Goal: Task Accomplishment & Management: Manage account settings

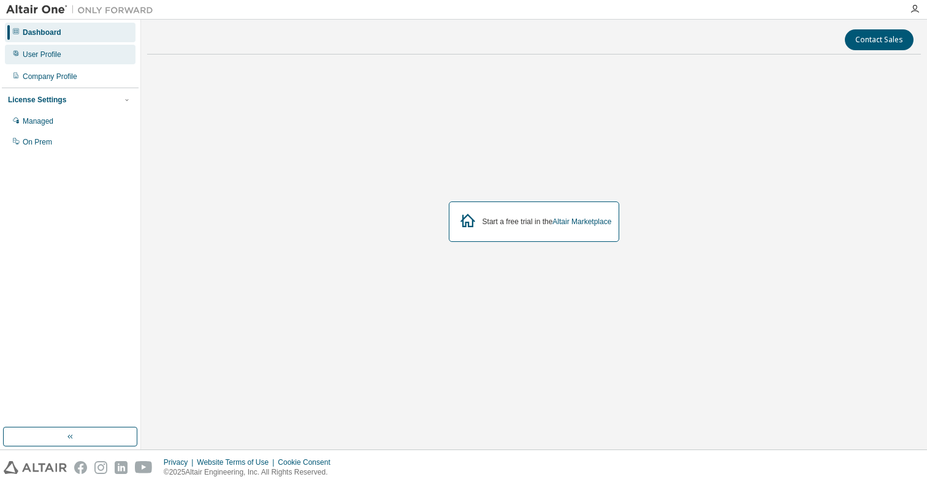
click at [70, 59] on div "User Profile" at bounding box center [70, 55] width 131 height 20
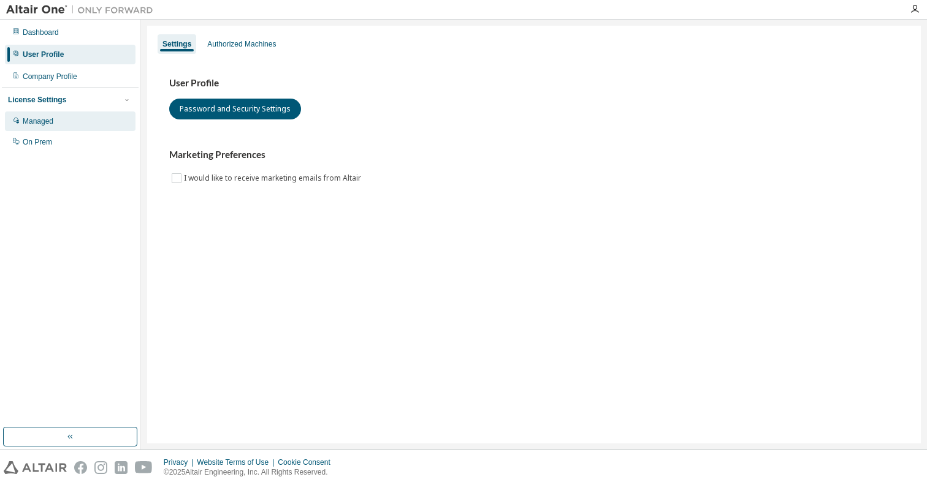
click at [68, 123] on div "Managed" at bounding box center [70, 122] width 131 height 20
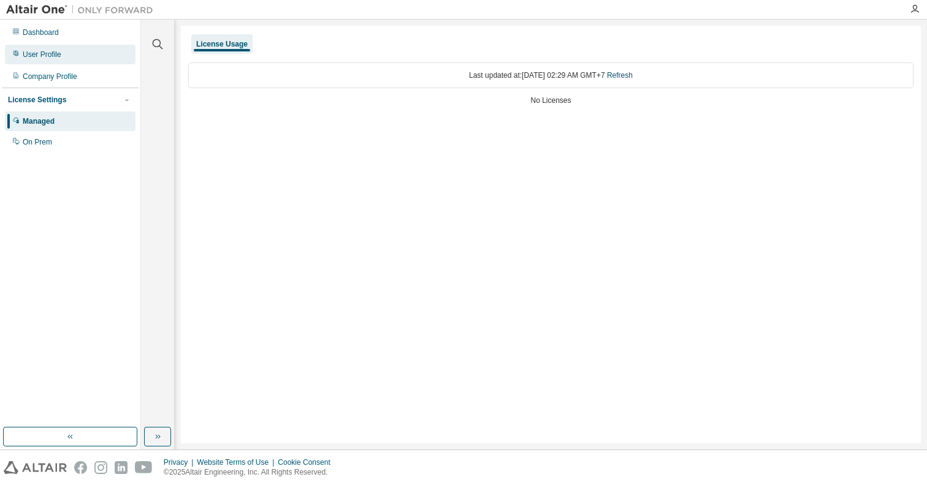
click at [74, 64] on div "User Profile" at bounding box center [70, 55] width 131 height 20
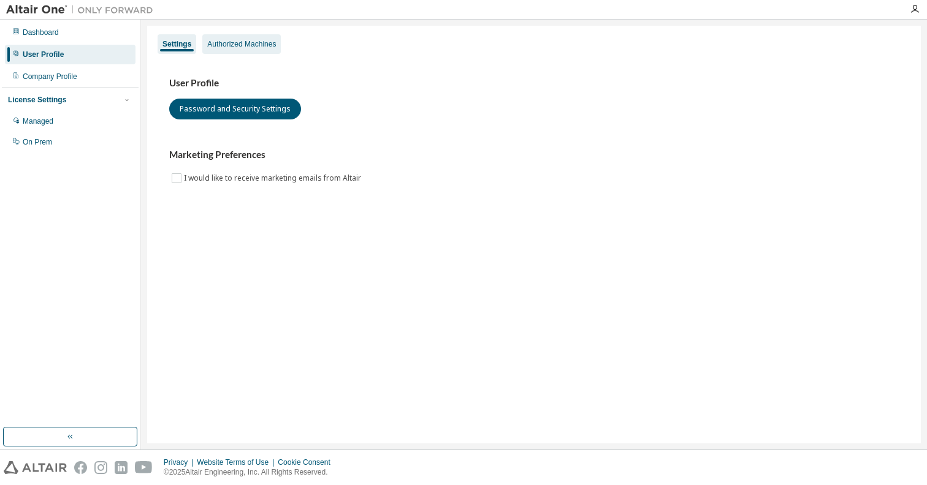
click at [242, 42] on div "Authorized Machines" at bounding box center [241, 44] width 69 height 10
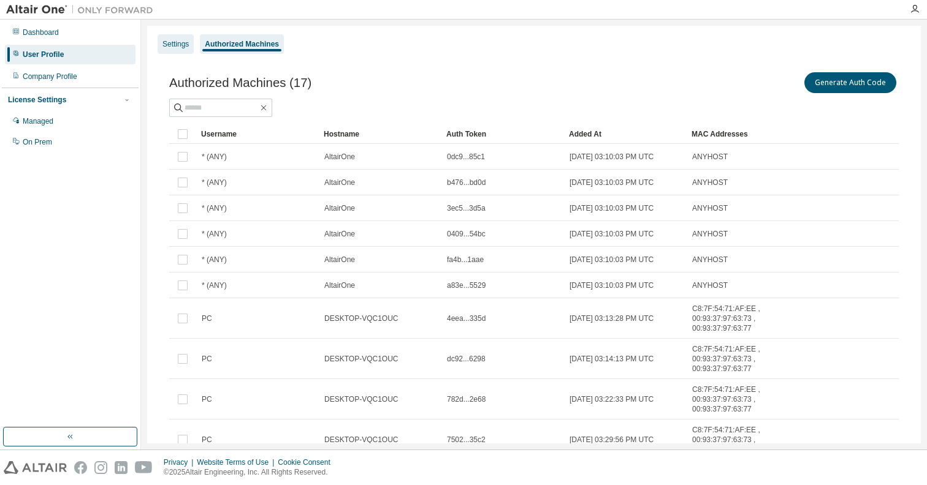
click at [168, 45] on div "Settings" at bounding box center [175, 44] width 26 height 10
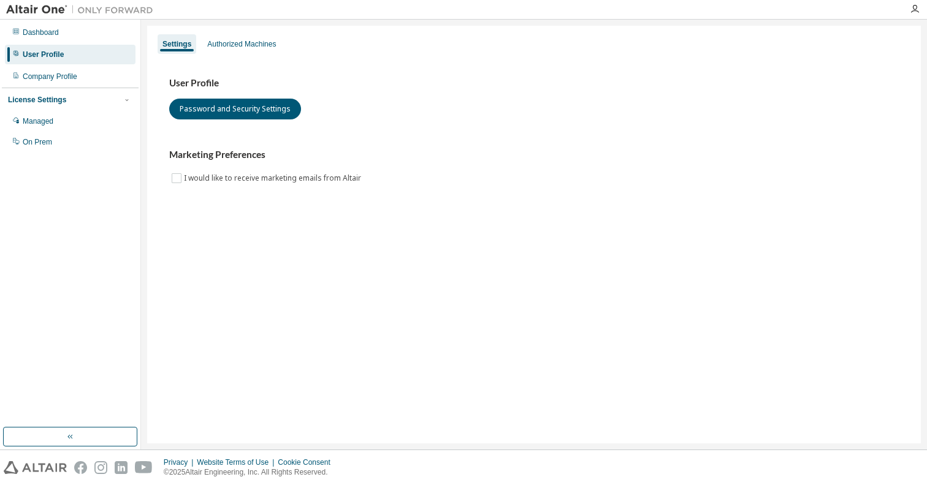
click at [245, 58] on div "User Profile Password and Security Settings Marketing Preferences I would like …" at bounding box center [533, 138] width 759 height 167
click at [240, 48] on div "Authorized Machines" at bounding box center [241, 44] width 69 height 10
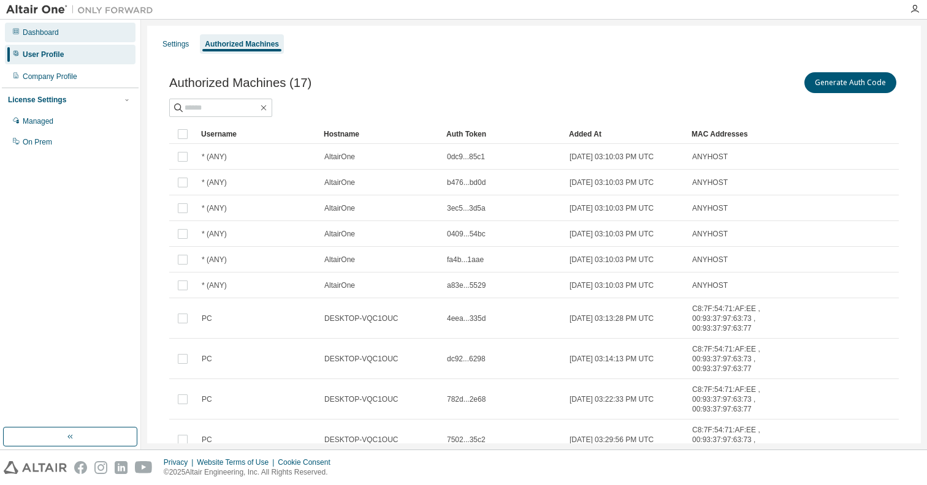
click at [79, 37] on div "Dashboard" at bounding box center [70, 33] width 131 height 20
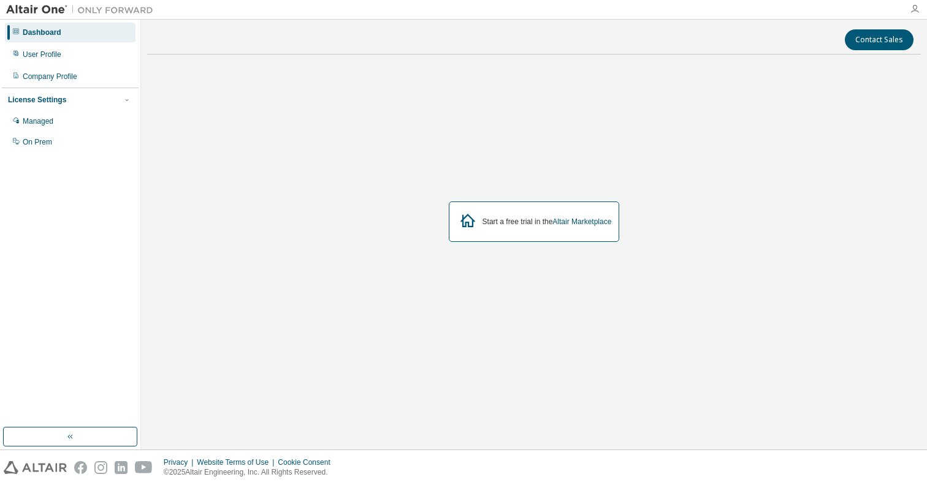
click at [913, 9] on icon "button" at bounding box center [915, 9] width 10 height 10
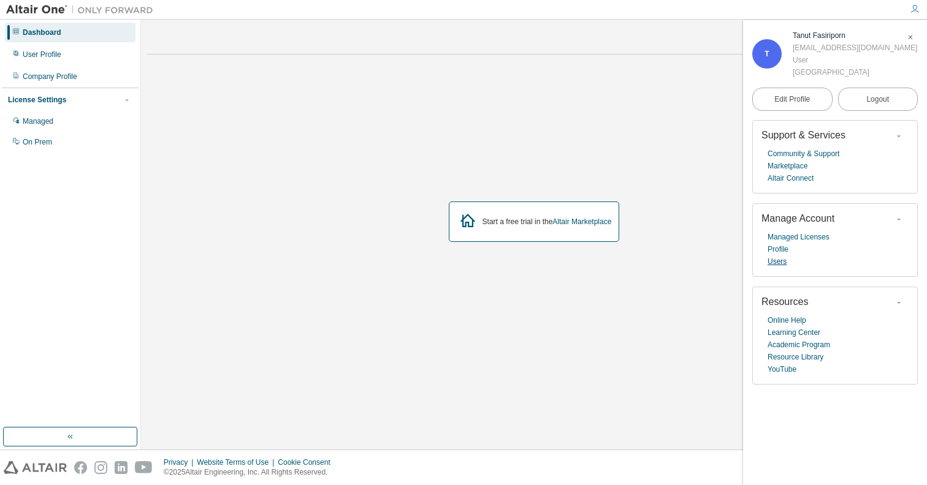
click at [783, 262] on link "Users" at bounding box center [776, 262] width 19 height 12
click at [796, 235] on link "Managed Licenses" at bounding box center [798, 237] width 62 height 12
click at [82, 55] on div "User Profile" at bounding box center [70, 55] width 131 height 20
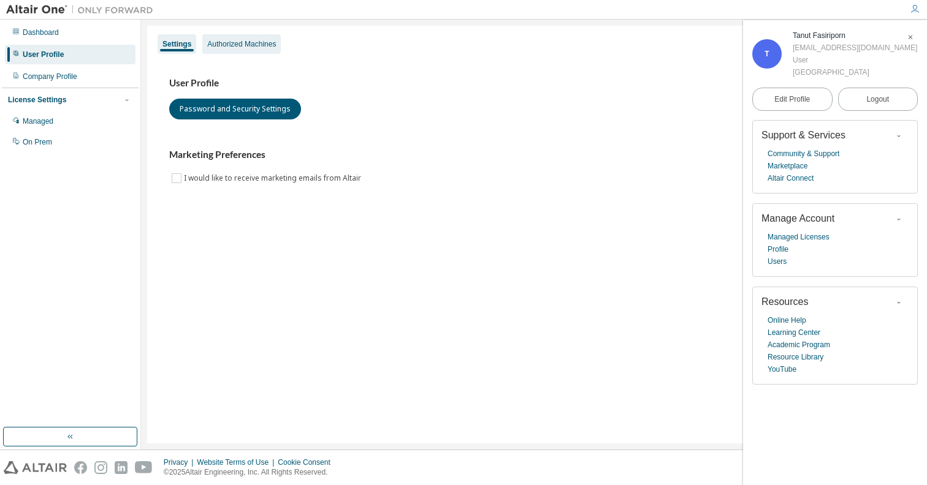
click at [275, 43] on div "Authorized Machines" at bounding box center [241, 44] width 69 height 10
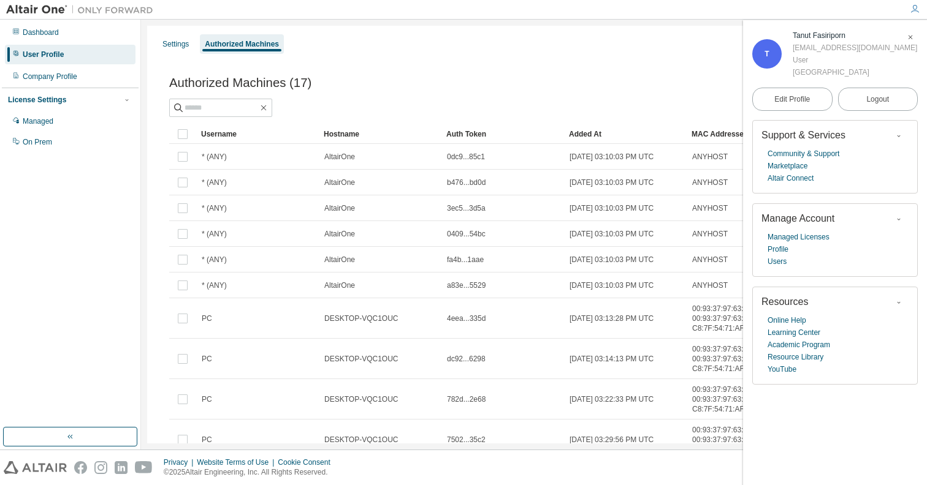
click at [916, 34] on span "button" at bounding box center [910, 38] width 12 height 20
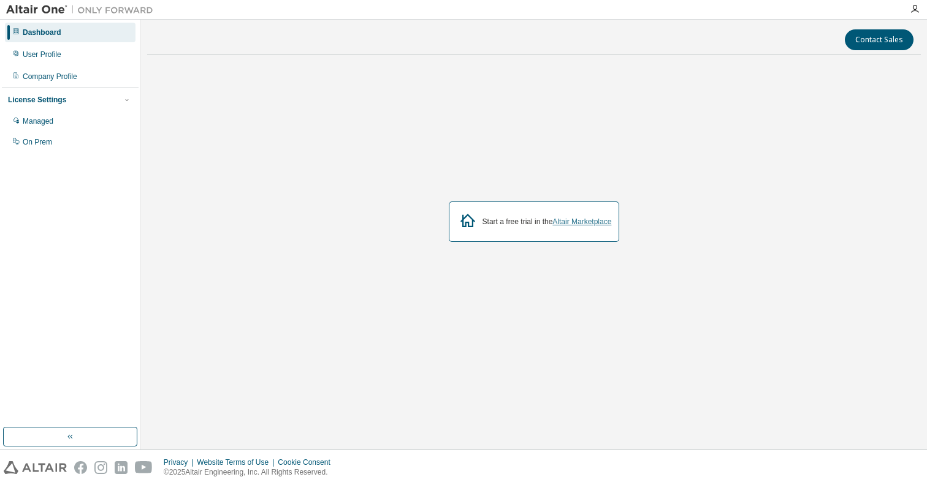
click at [589, 223] on link "Altair Marketplace" at bounding box center [581, 222] width 59 height 9
